Goal: Task Accomplishment & Management: Use online tool/utility

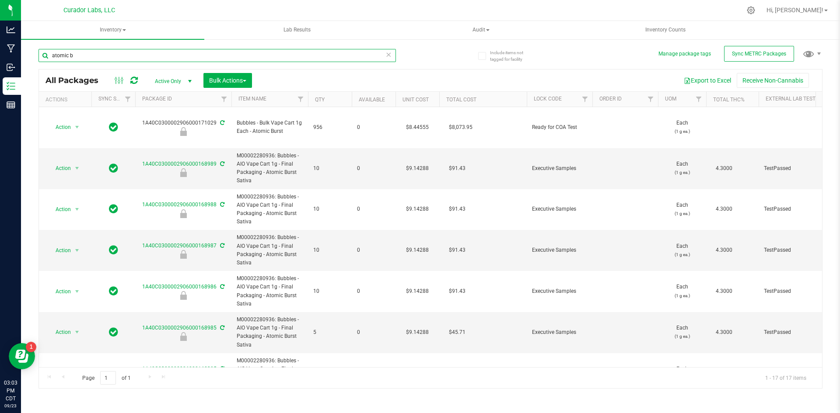
click at [220, 53] on input "atomic b" at bounding box center [216, 55] width 357 height 13
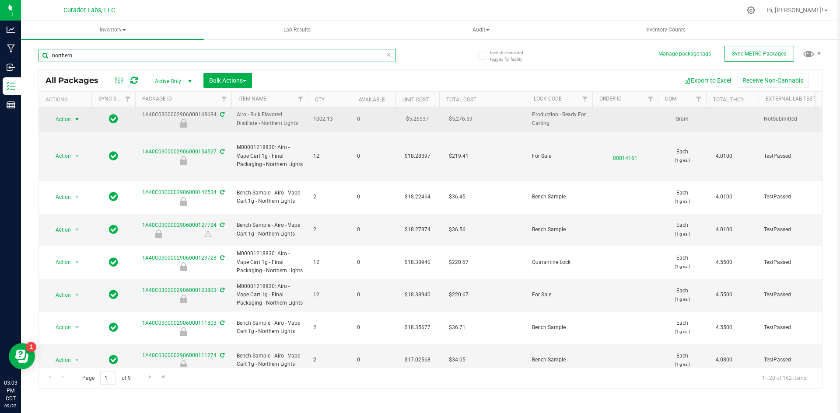
type input "northern"
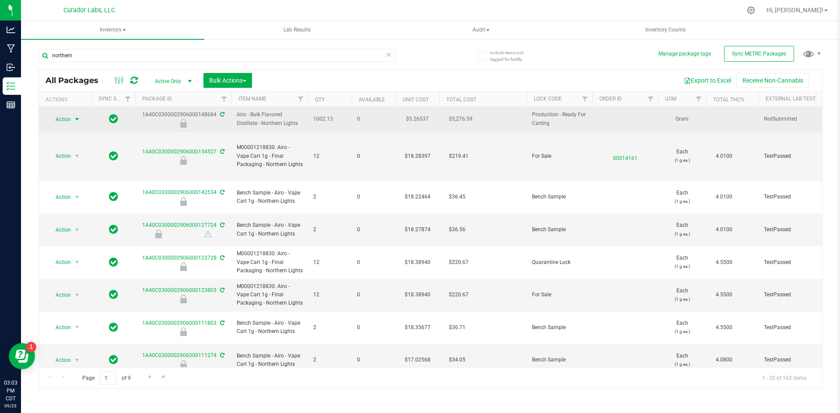
click at [79, 121] on span "select" at bounding box center [76, 119] width 7 height 7
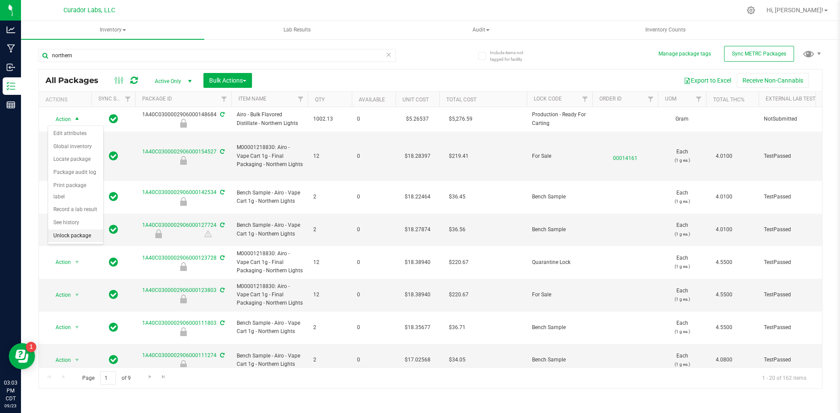
click at [70, 230] on li "Unlock package" at bounding box center [75, 236] width 55 height 13
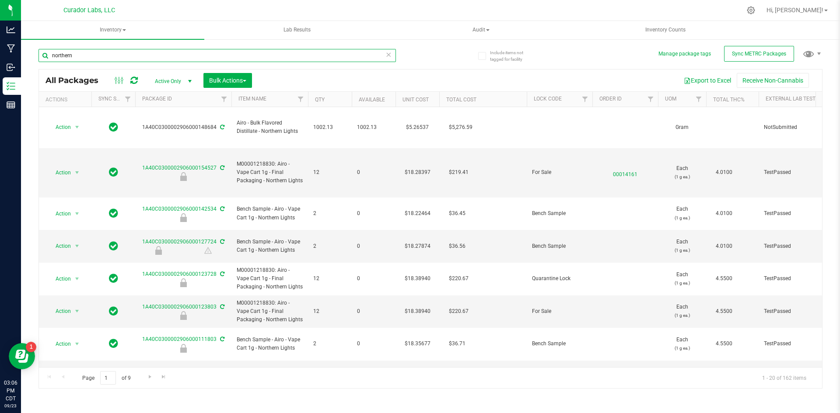
click at [108, 56] on input "northern" at bounding box center [216, 55] width 357 height 13
type input "northern l"
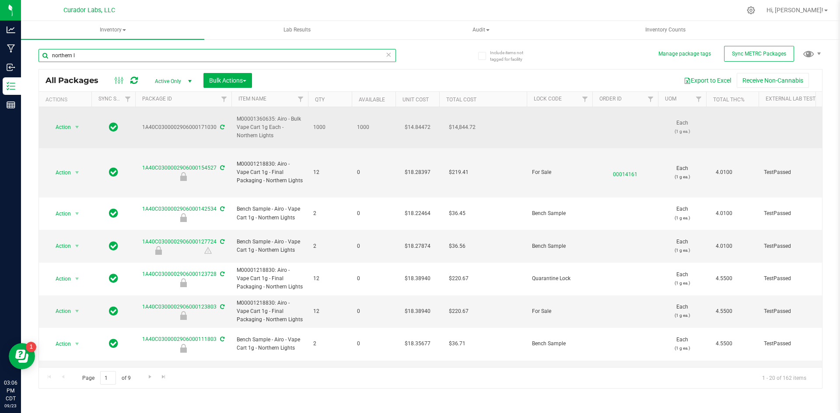
type input "2026-09-23"
type input "2026-04-23"
type input "2026-04-24"
type input "2025-12-05"
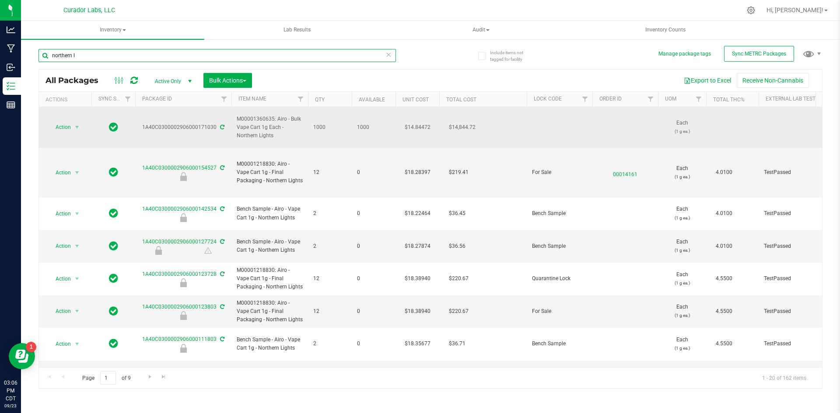
type input "2025-10-29"
type input "2025-10-04"
type input "2025-06-24"
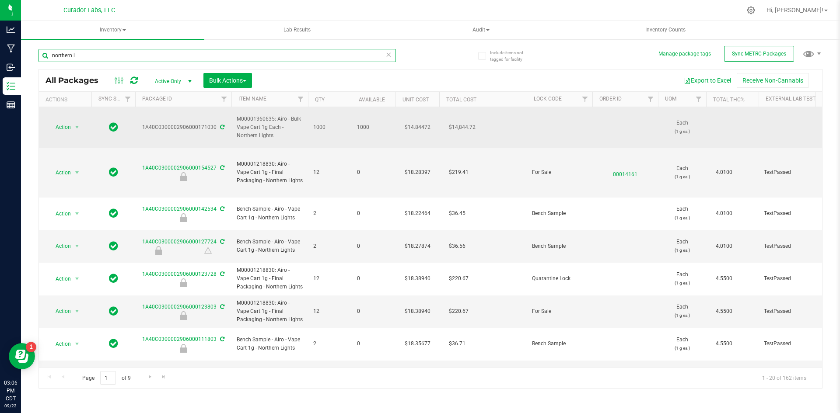
type input "2025-06-24"
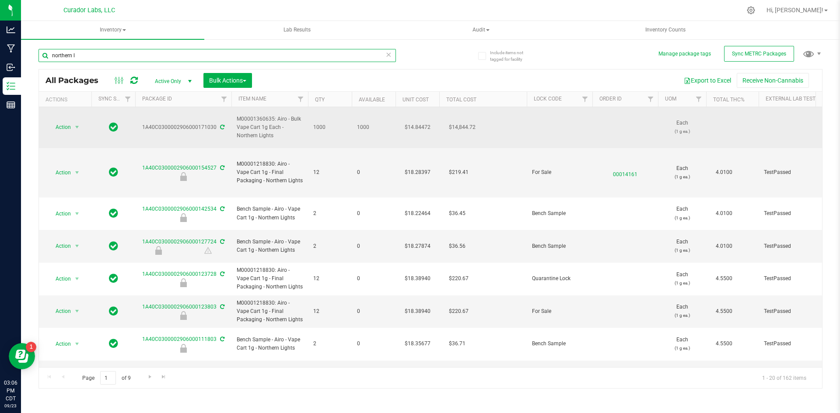
type input "2025-06-24"
type input "northern l"
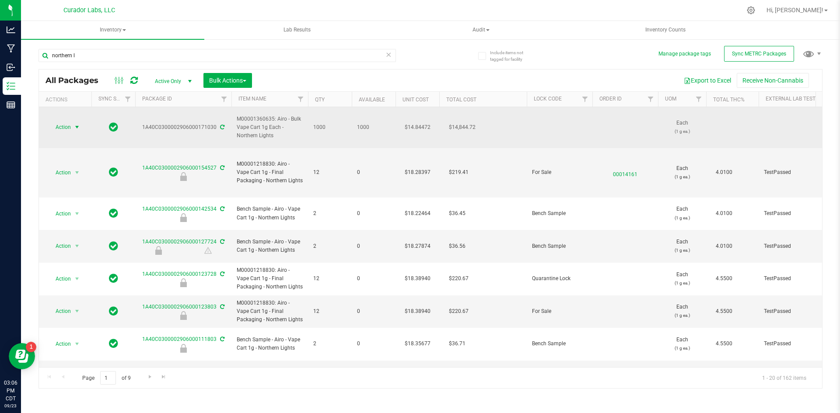
click at [80, 124] on span "select" at bounding box center [76, 127] width 7 height 7
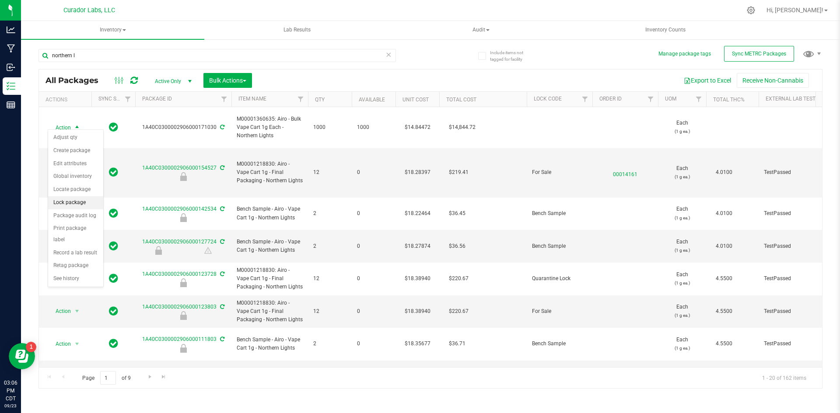
click at [67, 203] on li "Lock package" at bounding box center [75, 202] width 55 height 13
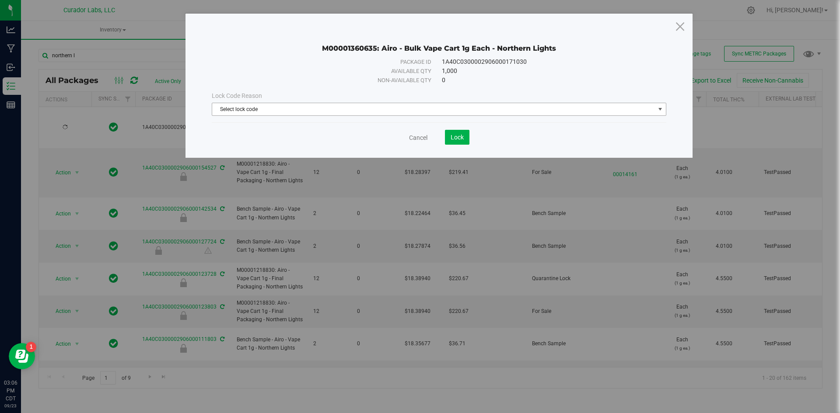
click at [288, 110] on span "Select lock code" at bounding box center [433, 109] width 442 height 12
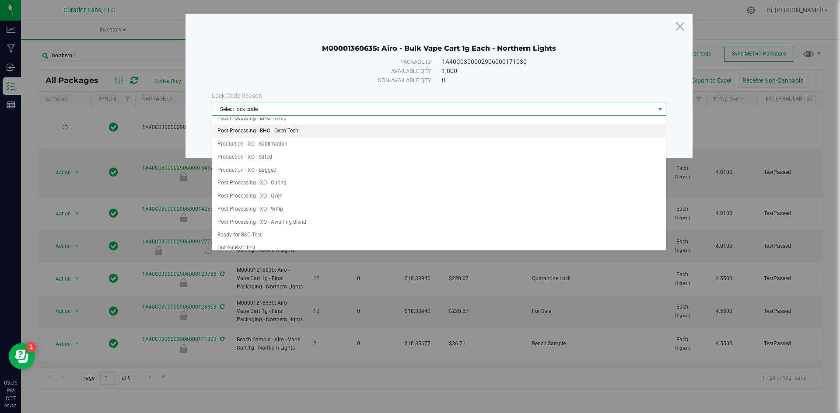
scroll to position [219, 0]
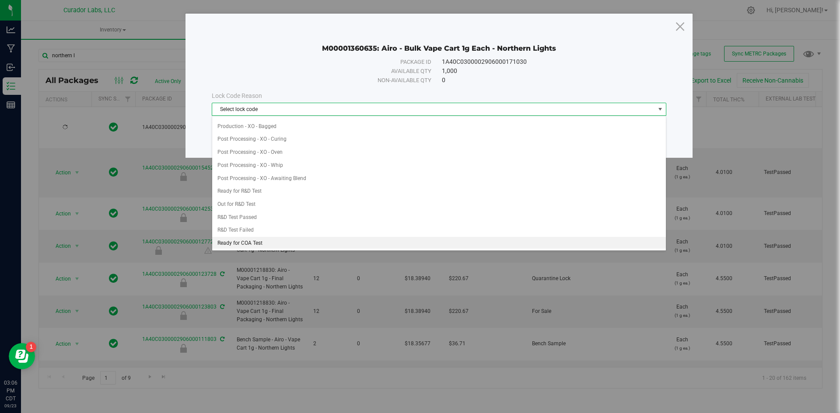
click at [258, 243] on li "Ready for COA Test" at bounding box center [438, 243] width 453 height 13
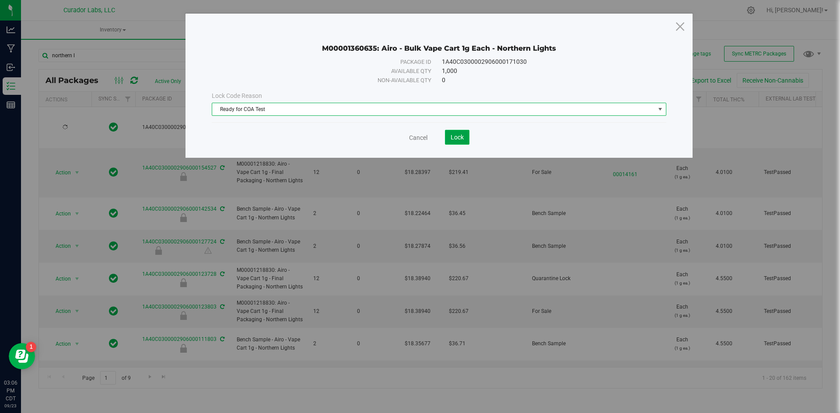
click at [447, 137] on button "Lock" at bounding box center [457, 137] width 24 height 15
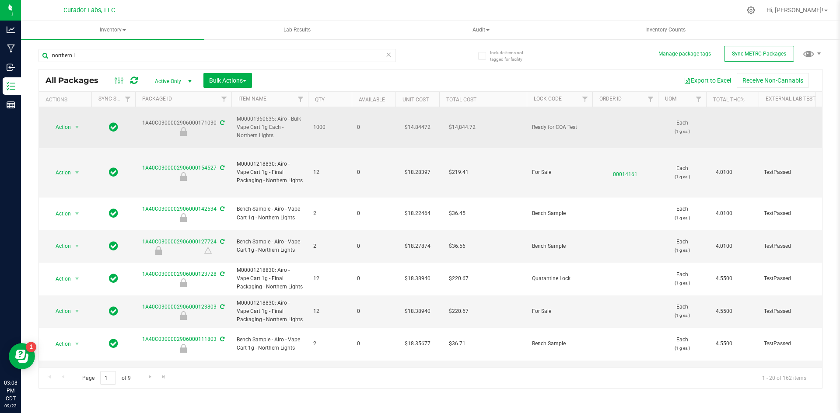
drag, startPoint x: 282, startPoint y: 133, endPoint x: 136, endPoint y: 119, distance: 146.3
copy tr "1A40C0300002906000171030 M00001360635: Airo - Bulk Vape Cart 1g Each - Northern…"
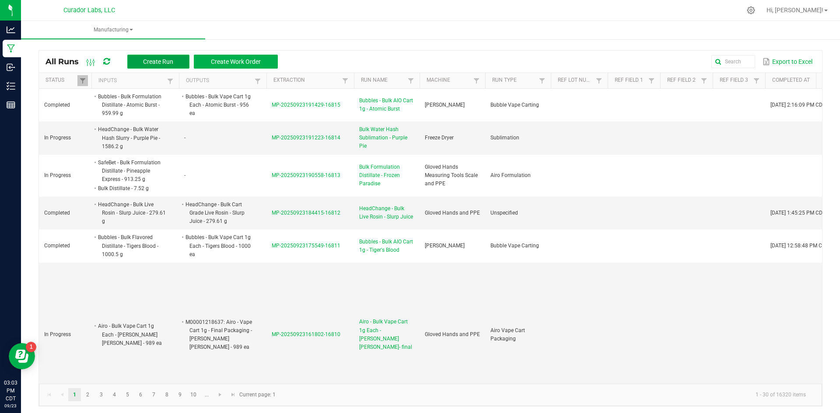
click at [171, 66] on button "Create Run" at bounding box center [158, 62] width 62 height 14
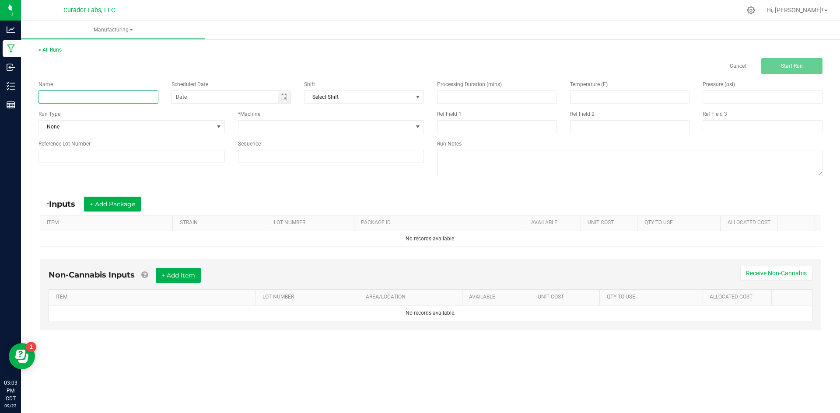
click at [128, 93] on input at bounding box center [98, 97] width 120 height 13
type input "Airo - Bulk Vape Cart 1g - Northern Lights"
click at [115, 127] on span "None" at bounding box center [126, 127] width 174 height 12
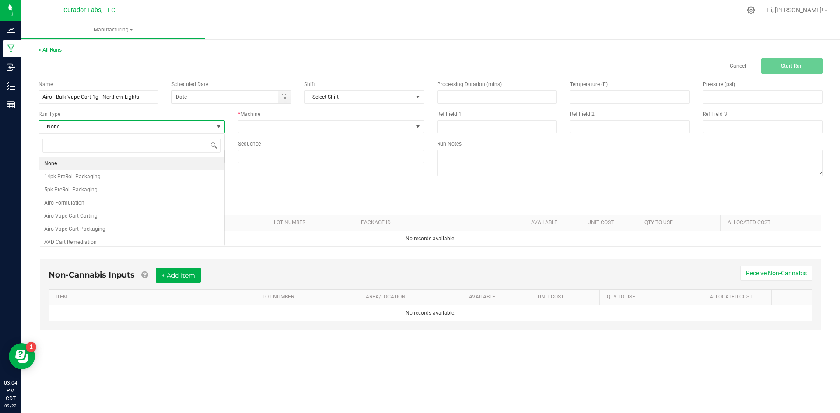
scroll to position [13, 186]
click at [88, 214] on span "Airo Vape Cart Carting" at bounding box center [70, 216] width 53 height 9
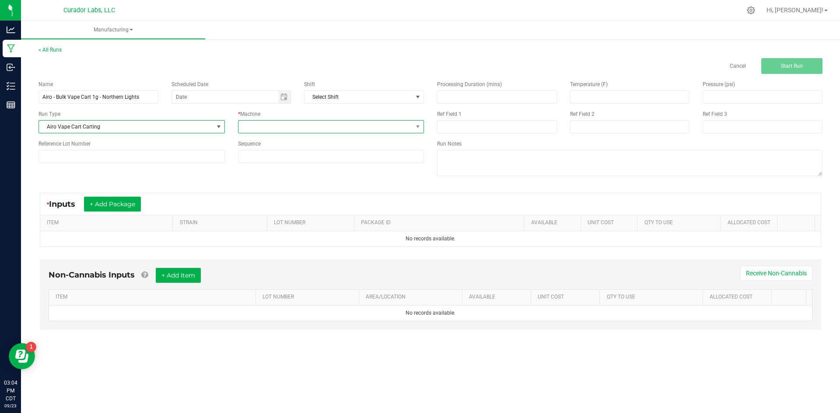
click at [275, 126] on span at bounding box center [325, 127] width 174 height 12
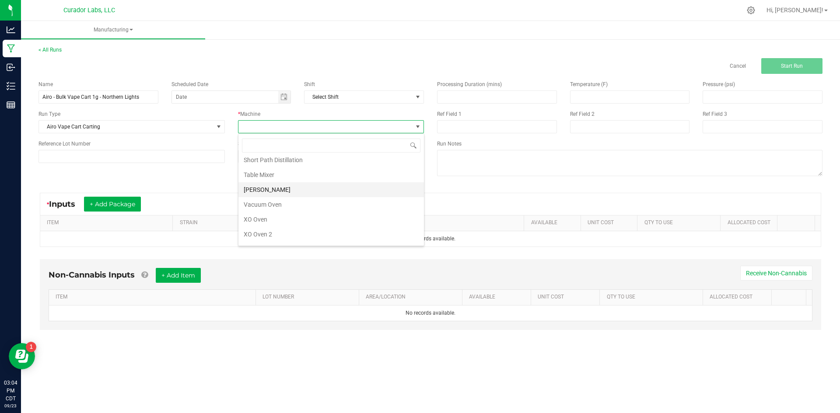
scroll to position [433, 0]
click at [275, 177] on li "[PERSON_NAME]" at bounding box center [330, 177] width 185 height 15
click at [262, 160] on input at bounding box center [330, 156] width 185 height 12
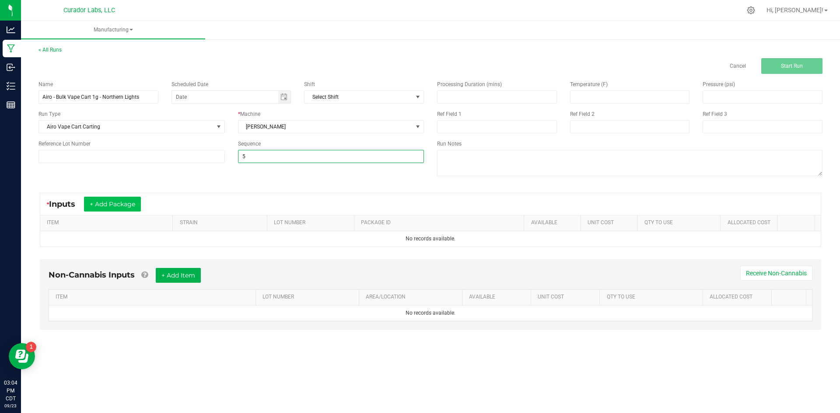
type input "5"
click at [133, 205] on button "+ Add Package" at bounding box center [112, 204] width 57 height 15
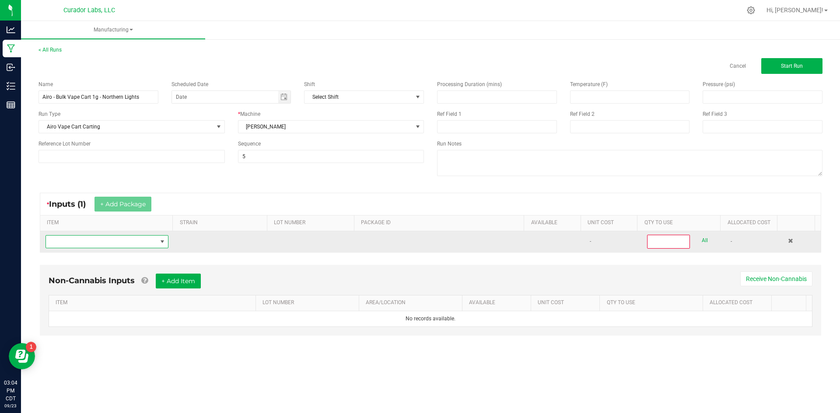
click at [108, 245] on span "NO DATA FOUND" at bounding box center [101, 242] width 111 height 12
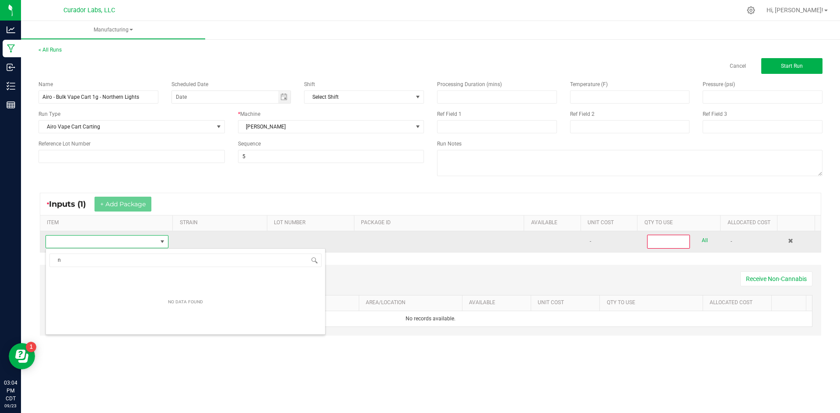
scroll to position [13, 121]
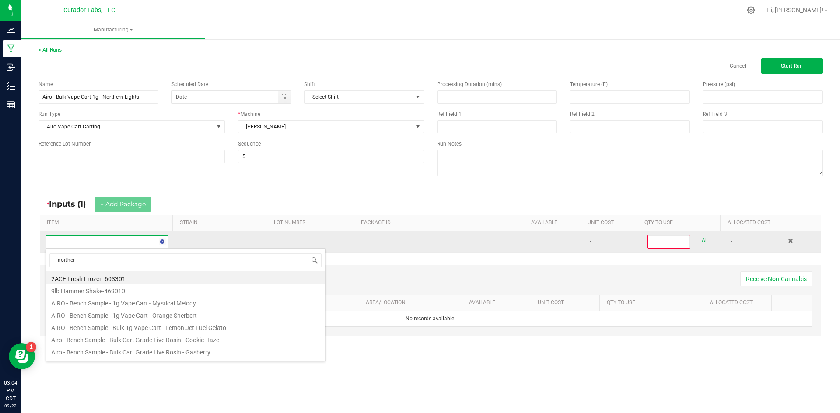
type input "northern"
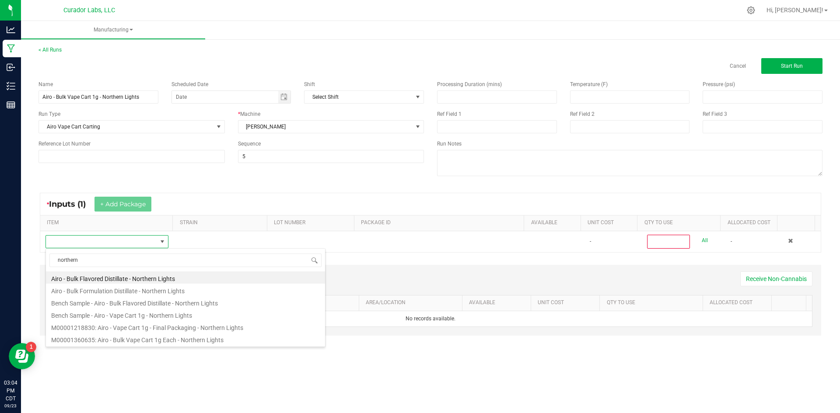
click at [109, 277] on li "Airo - Bulk Flavored Distillate - Northern Lights" at bounding box center [185, 278] width 279 height 12
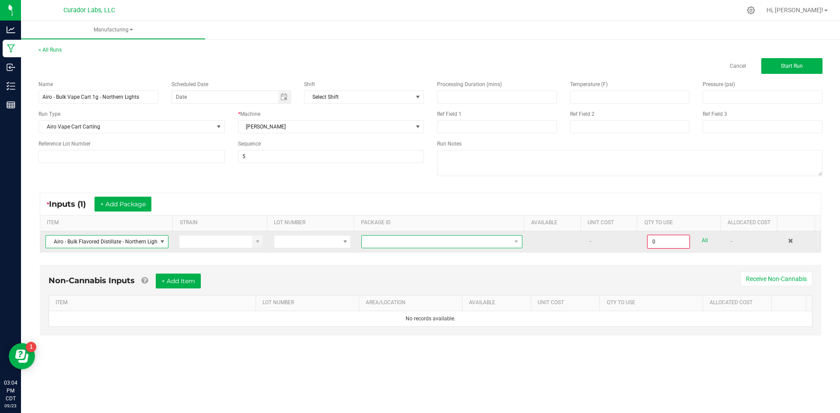
click at [372, 239] on span at bounding box center [436, 242] width 149 height 12
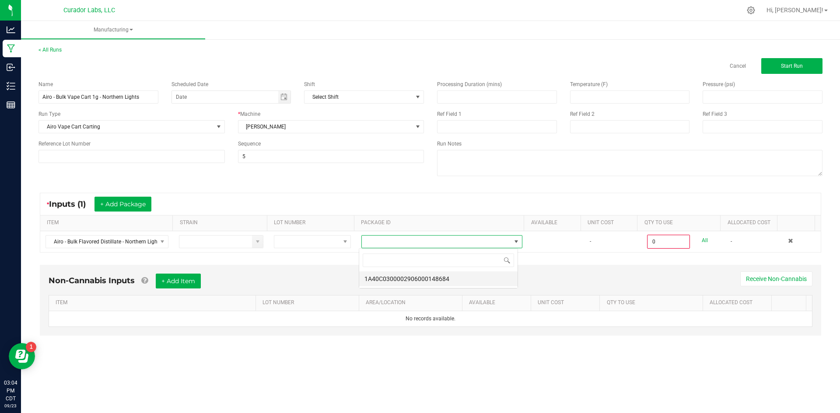
scroll to position [13, 160]
click at [391, 280] on li "1A40C0300002906000148684" at bounding box center [438, 279] width 158 height 15
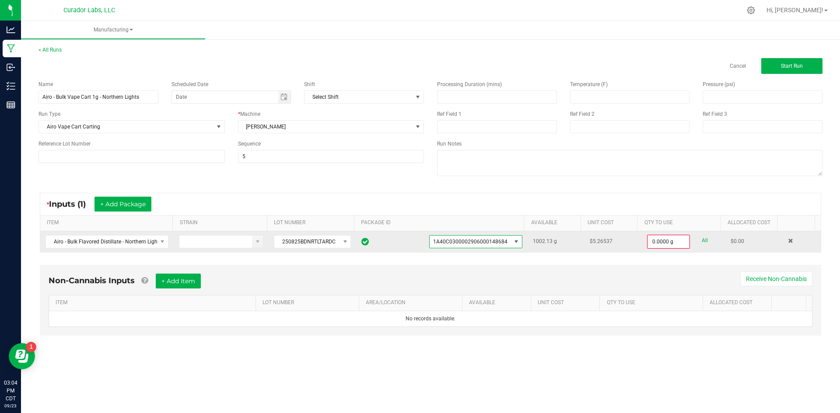
click at [701, 240] on link "All" at bounding box center [704, 241] width 6 height 12
type input "1002.1300 g"
click at [786, 69] on span "Start Run" at bounding box center [791, 66] width 22 height 6
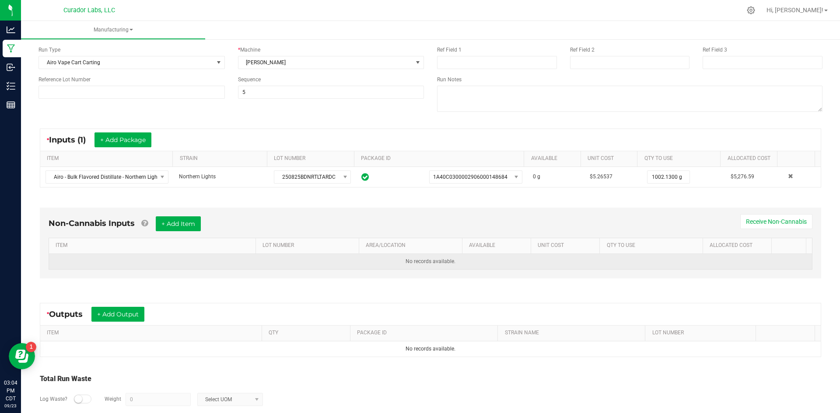
scroll to position [126, 0]
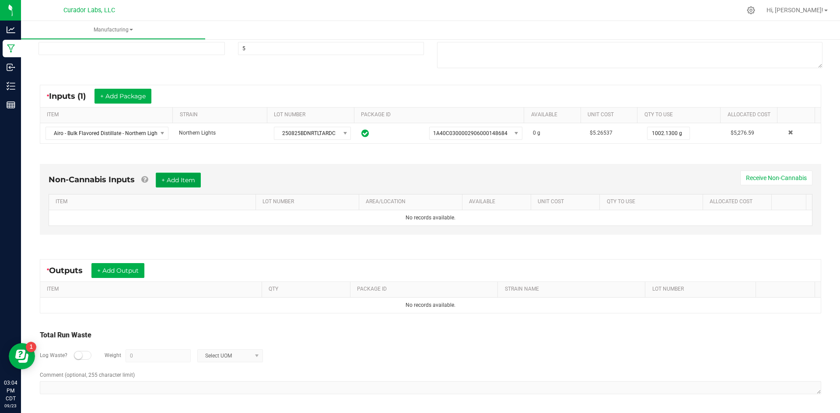
click at [184, 174] on button "+ Add Item" at bounding box center [178, 180] width 45 height 15
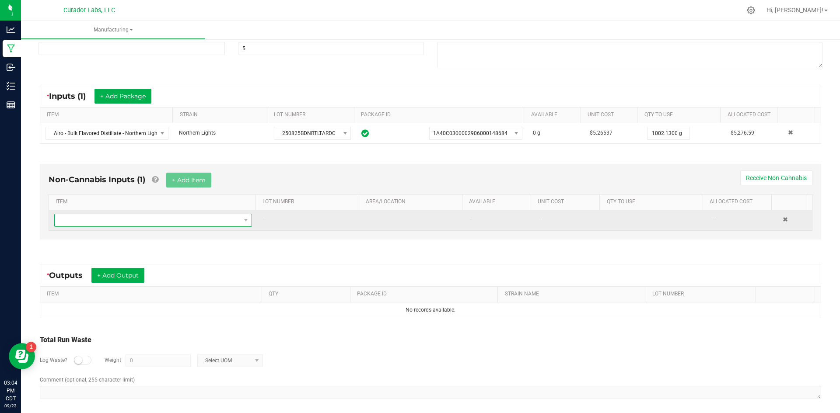
click at [164, 216] on span "NO DATA FOUND" at bounding box center [148, 220] width 186 height 12
type input "top fill"
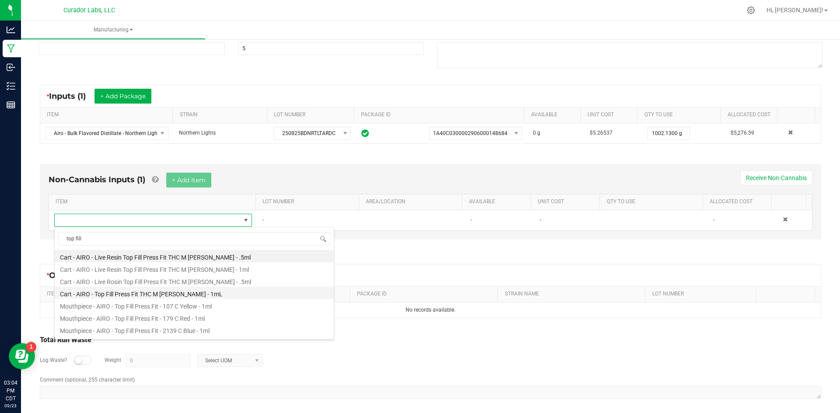
click at [106, 294] on li "Cart - AIRO - Top Fill Press Fit THC M [PERSON_NAME] - 1mL" at bounding box center [194, 293] width 279 height 12
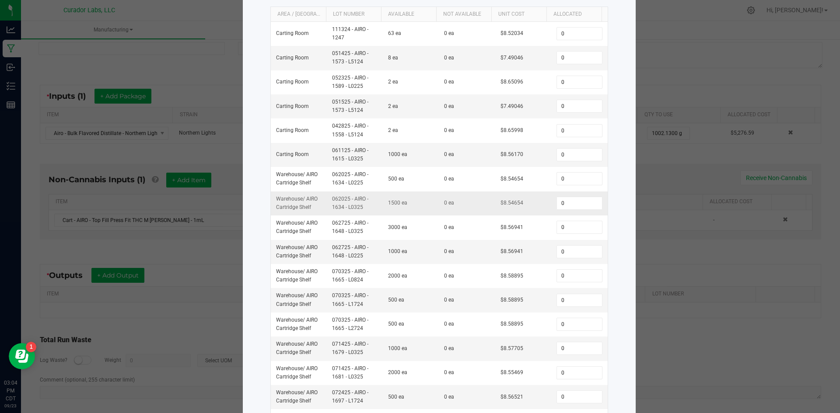
scroll to position [88, 0]
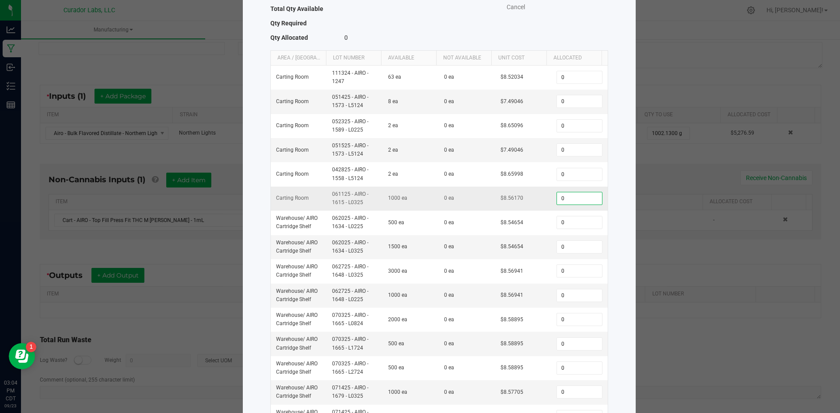
click at [582, 193] on input "0" at bounding box center [579, 198] width 45 height 12
type input "1,000"
click at [620, 128] on div "Select Inventory to Allocate Item Cart - AIRO - Top Fill Press Fit THC M [PERSO…" at bounding box center [439, 239] width 393 height 628
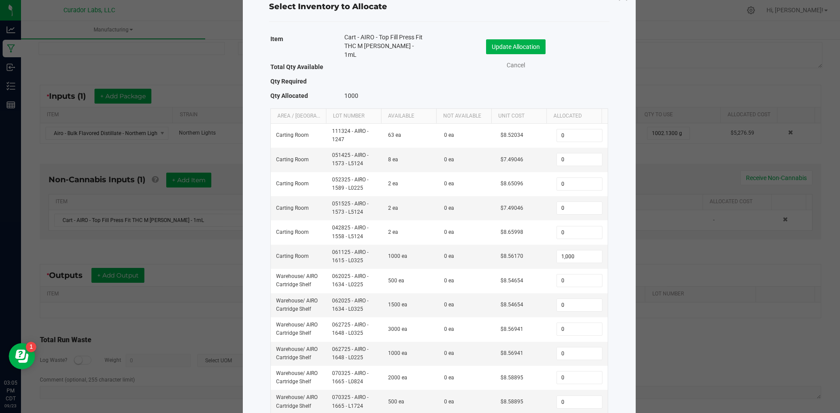
scroll to position [1, 0]
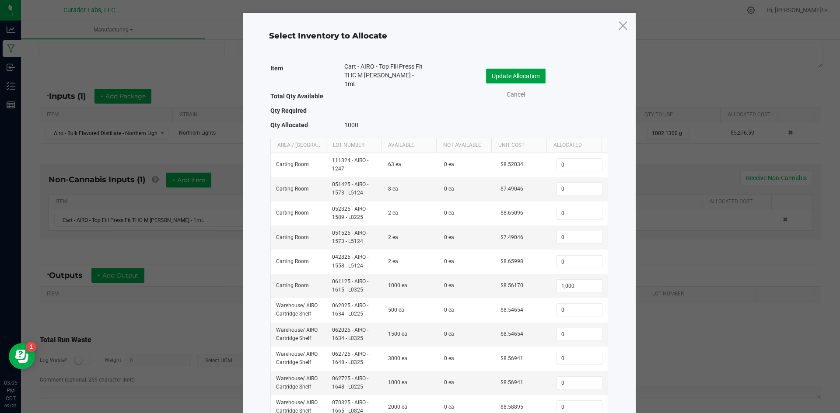
click at [537, 74] on button "Update Allocation" at bounding box center [515, 76] width 59 height 15
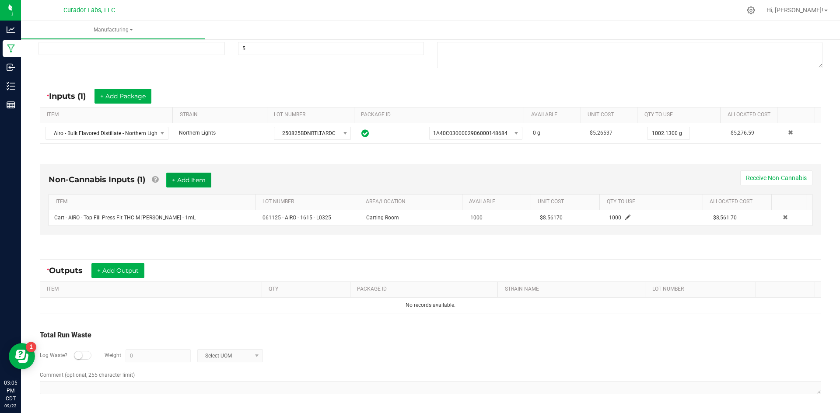
click at [169, 177] on button "+ Add Item" at bounding box center [188, 180] width 45 height 15
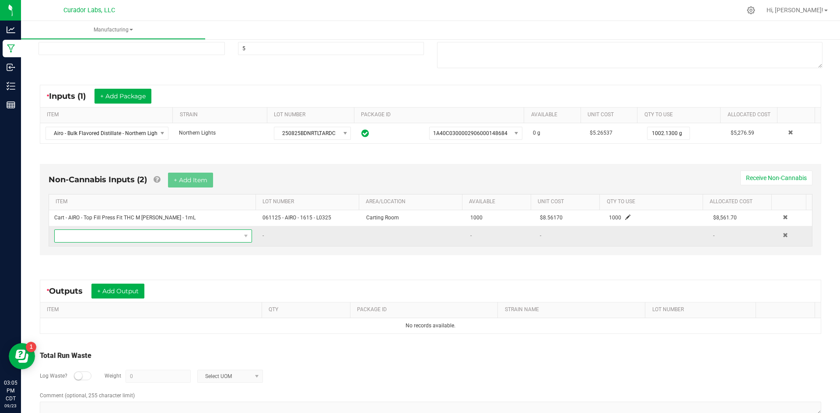
click at [159, 233] on span "NO DATA FOUND" at bounding box center [148, 236] width 186 height 12
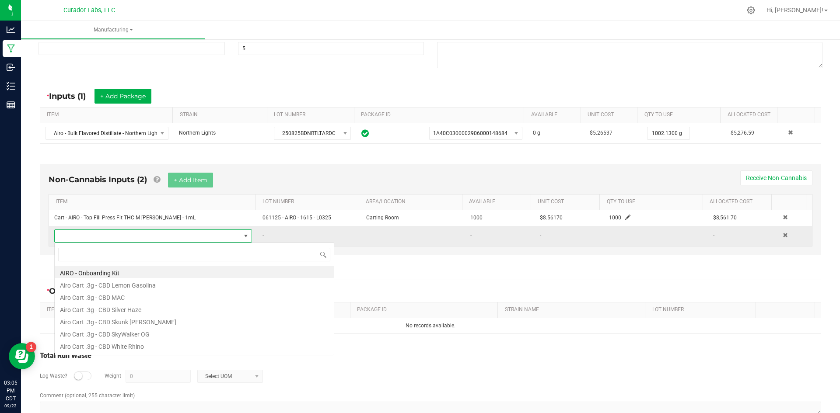
scroll to position [13, 192]
type input "northern"
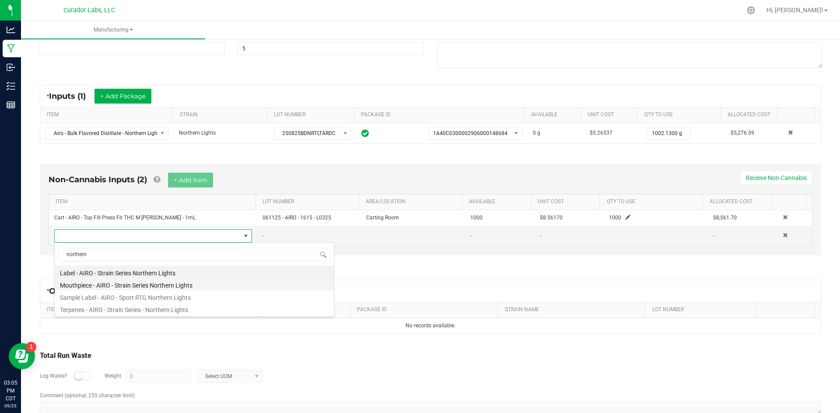
click at [125, 284] on li "Mouthpiece - AIRO - Strain Series Northern Lights" at bounding box center [194, 284] width 279 height 12
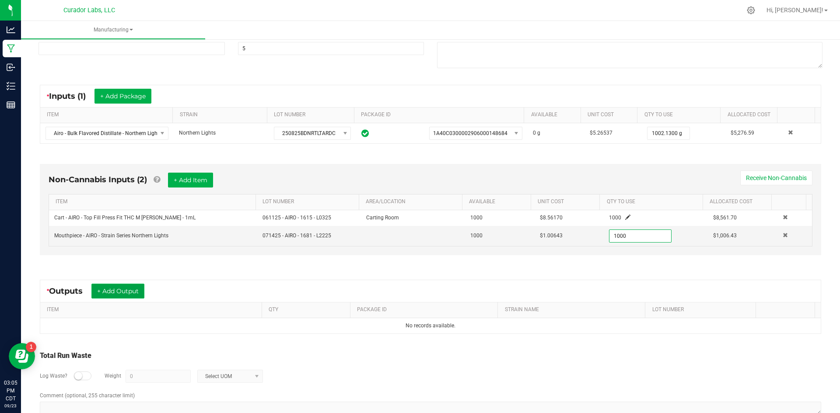
type input "1000 ea"
click at [140, 287] on button "+ Add Output" at bounding box center [117, 291] width 53 height 15
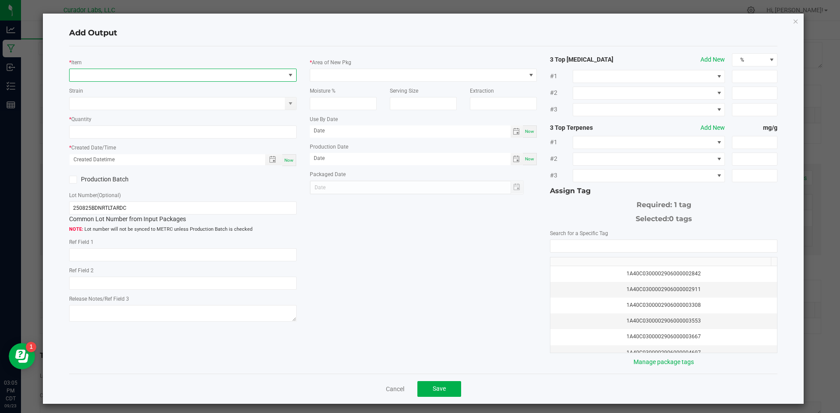
click at [144, 76] on span "NO DATA FOUND" at bounding box center [178, 75] width 216 height 12
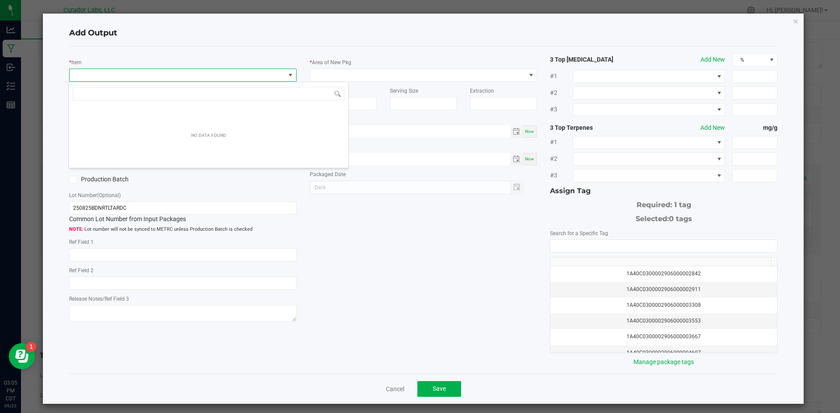
scroll to position [13, 226]
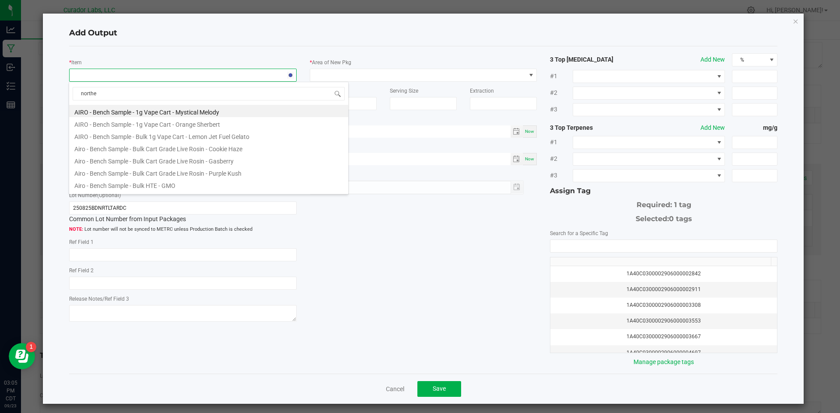
type input "norther"
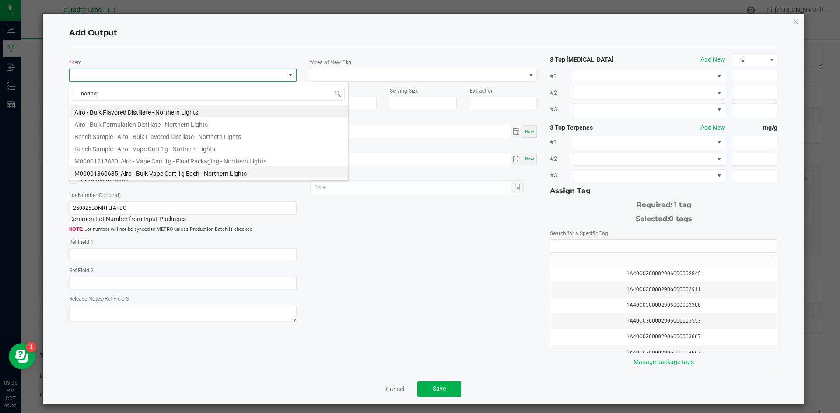
click at [225, 171] on li "M00001360635: Airo - Bulk Vape Cart 1g Each - Northern Lights" at bounding box center [208, 172] width 279 height 12
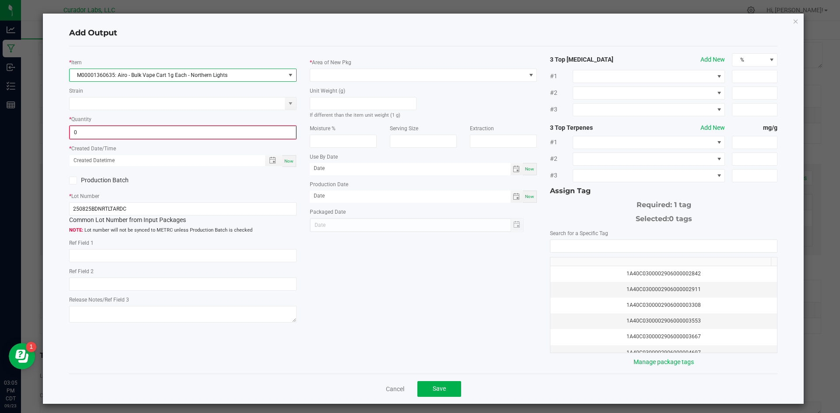
click at [182, 133] on input "0" at bounding box center [183, 132] width 226 height 12
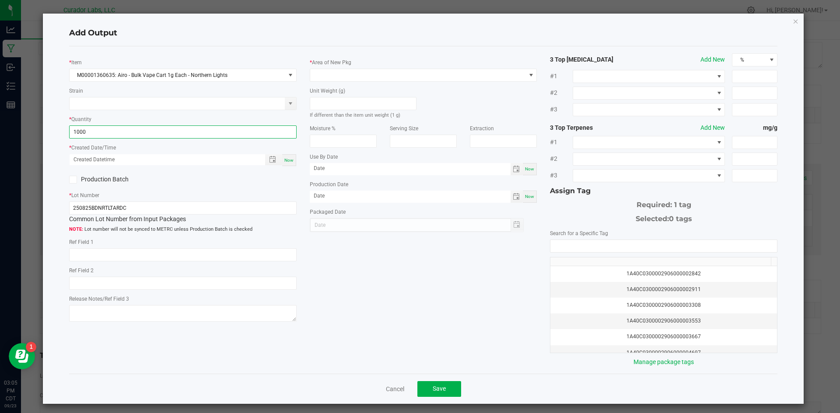
type input "1000 ea"
click at [290, 164] on div "Now" at bounding box center [289, 160] width 14 height 12
type input "[DATE] 3:05 PM"
type input "[DATE]"
click at [77, 182] on label "Production Batch" at bounding box center [122, 179] width 107 height 9
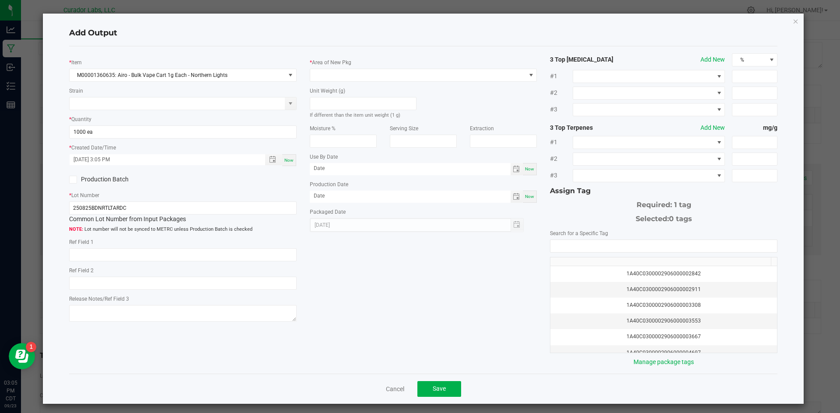
click at [0, 0] on input "Production Batch" at bounding box center [0, 0] width 0 height 0
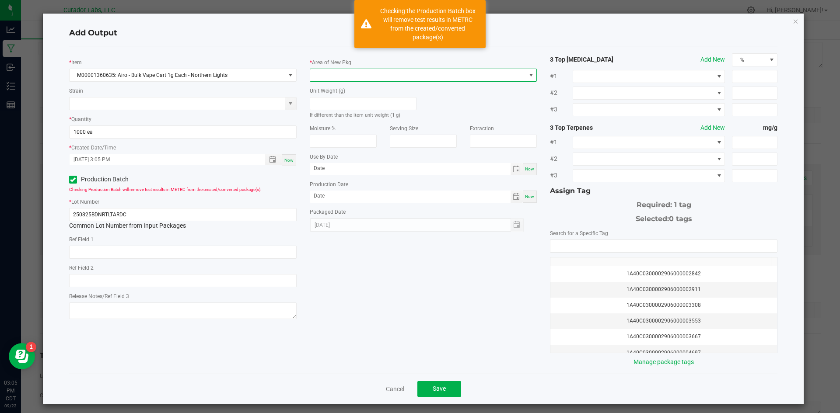
click at [318, 76] on span at bounding box center [418, 75] width 216 height 12
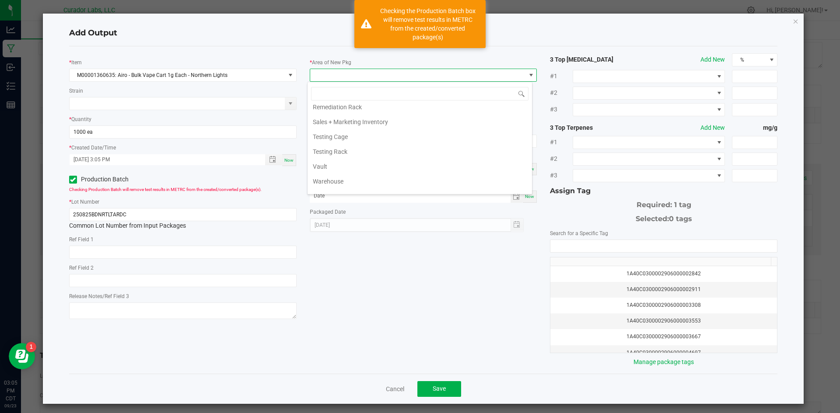
drag, startPoint x: 331, startPoint y: 167, endPoint x: 333, endPoint y: 158, distance: 8.9
click at [331, 167] on li "Vault" at bounding box center [419, 166] width 224 height 15
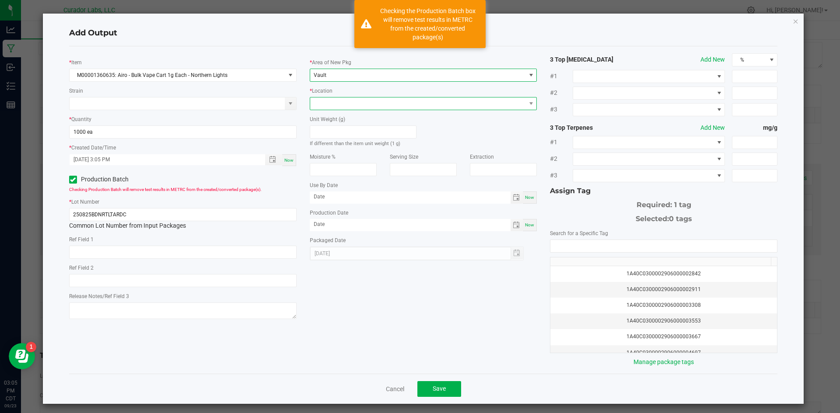
click at [331, 106] on span at bounding box center [418, 104] width 216 height 12
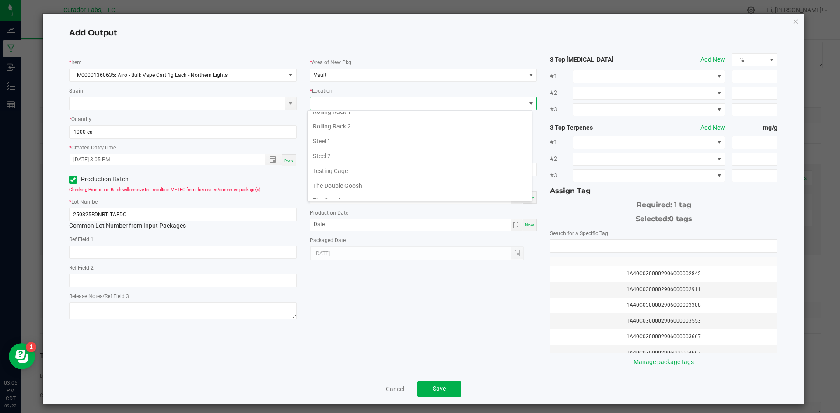
scroll to position [394, 0]
click at [339, 131] on li "Testing Cage" at bounding box center [419, 127] width 224 height 15
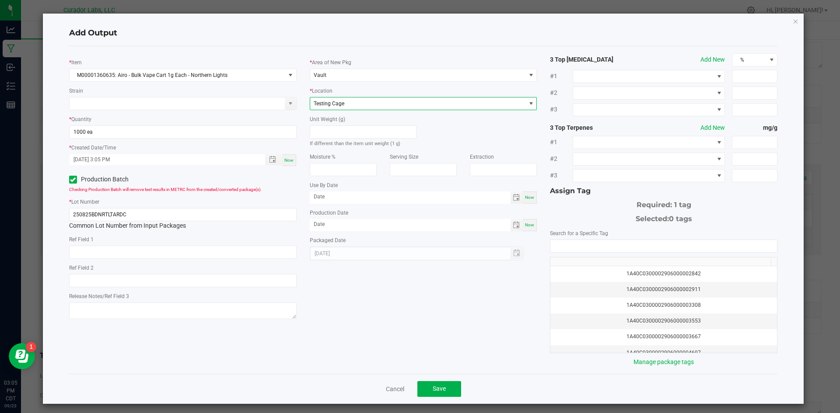
click at [527, 223] on span "Now" at bounding box center [529, 225] width 9 height 5
type input "[DATE]"
click at [525, 199] on span "Now" at bounding box center [529, 197] width 9 height 5
click at [463, 196] on input "[DATE]" at bounding box center [410, 197] width 201 height 11
click at [383, 196] on input "[DATE]" at bounding box center [410, 197] width 201 height 11
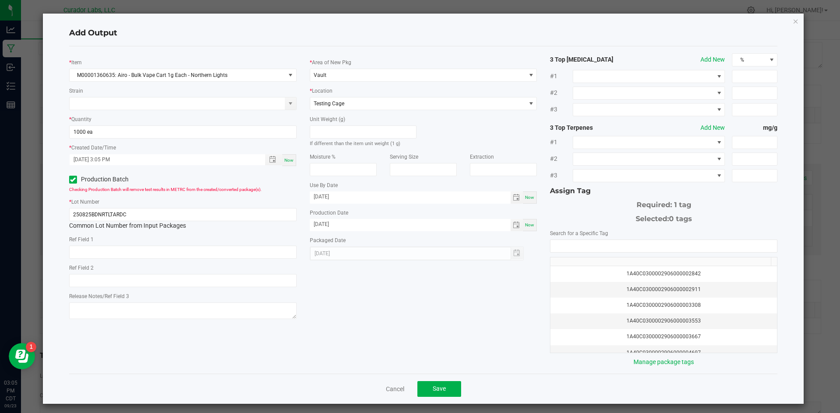
click at [422, 304] on div "* Item M00001360635: Airo - Bulk Vape Cart 1g Each - Northern Lights Strain * Q…" at bounding box center [423, 210] width 721 height 314
click at [362, 190] on div "Use By Date [DATE] Now" at bounding box center [423, 192] width 227 height 23
click at [368, 194] on input "[DATE]" at bounding box center [410, 197] width 201 height 11
type input "[DATE]"
click at [597, 244] on input "NO DATA FOUND" at bounding box center [663, 246] width 226 height 12
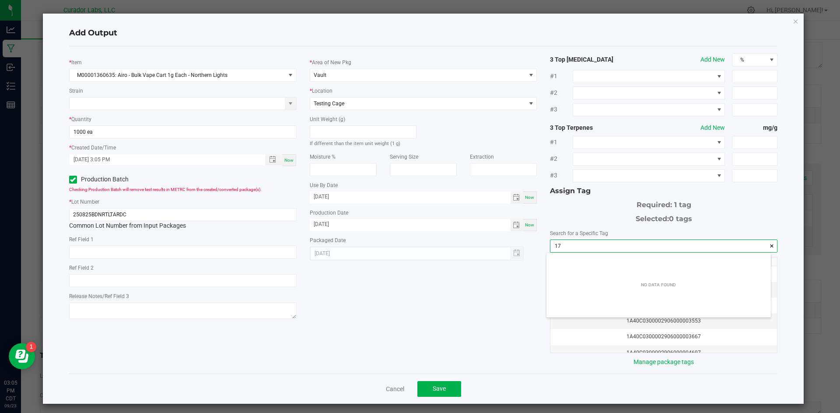
scroll to position [12, 225]
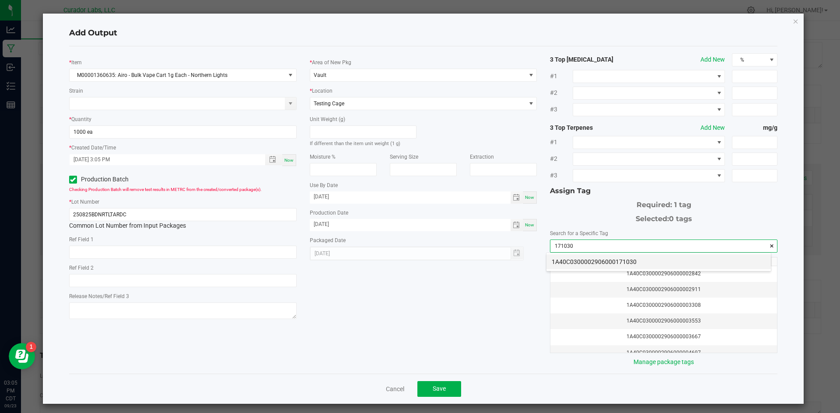
click at [597, 260] on li "1A40C0300002906000171030" at bounding box center [658, 261] width 224 height 15
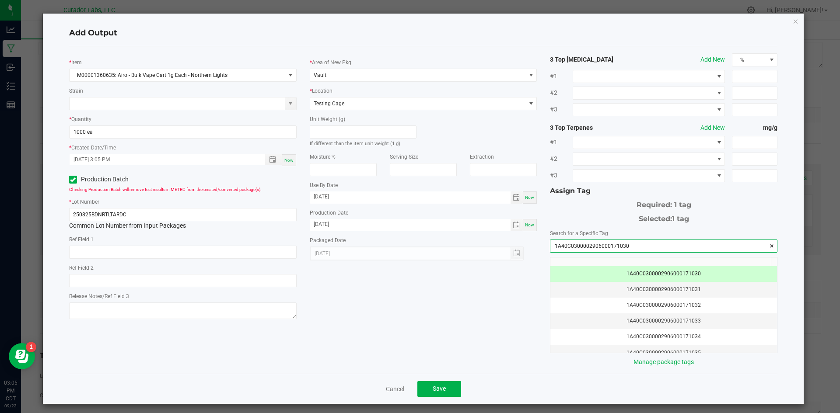
type input "1A40C0300002906000171030"
click at [485, 285] on div "* Item M00001360635: Airo - Bulk Vape Cart 1g Each - Northern Lights Strain * Q…" at bounding box center [423, 210] width 721 height 314
click at [447, 385] on button "Save" at bounding box center [439, 389] width 44 height 16
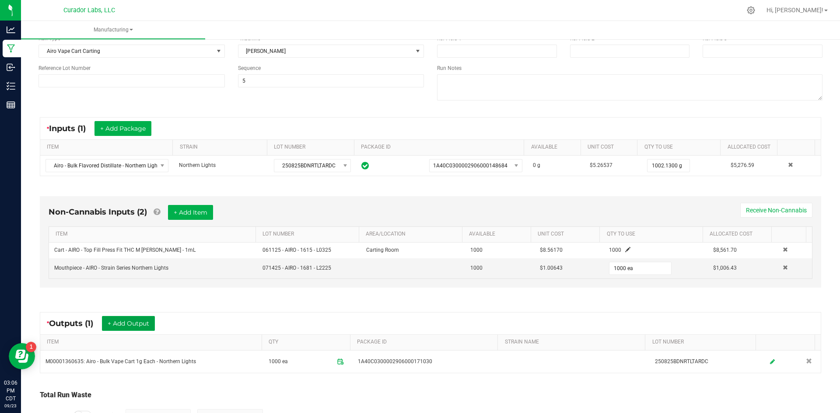
scroll to position [0, 0]
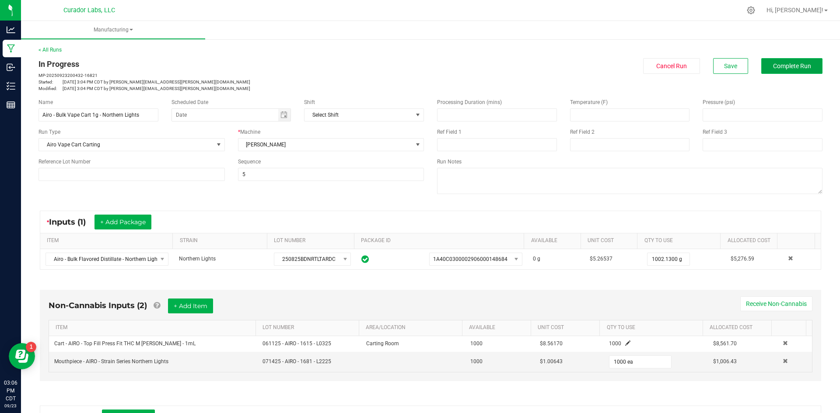
click at [765, 66] on button "Complete Run" at bounding box center [791, 66] width 61 height 16
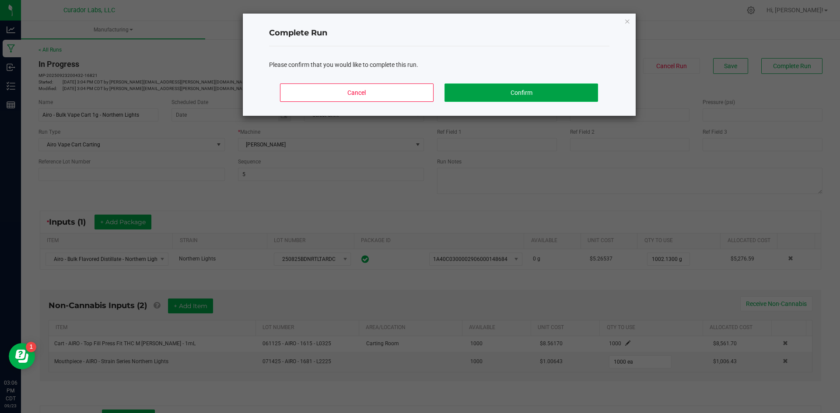
click at [519, 97] on button "Confirm" at bounding box center [520, 93] width 153 height 18
